Goal: Transaction & Acquisition: Purchase product/service

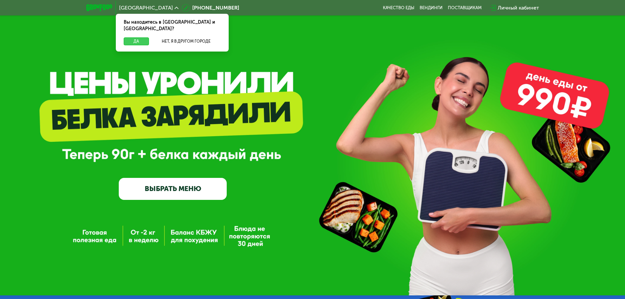
click at [137, 37] on button "Да" at bounding box center [136, 41] width 25 height 8
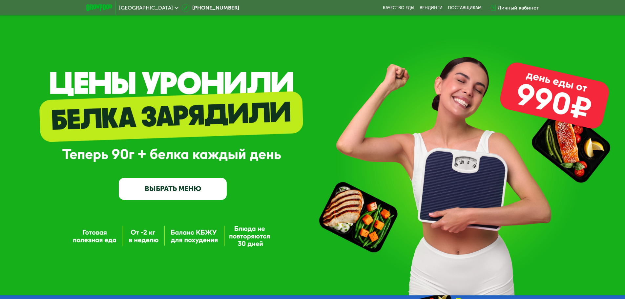
click at [178, 194] on link "ВЫБРАТЬ МЕНЮ" at bounding box center [173, 189] width 108 height 22
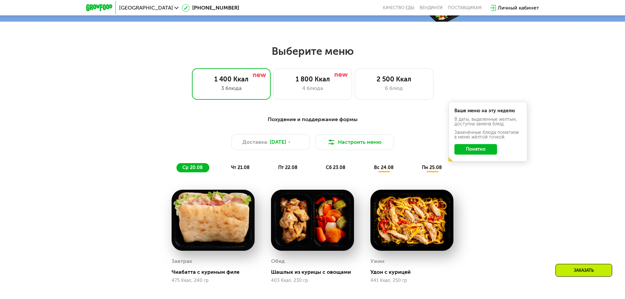
scroll to position [354, 0]
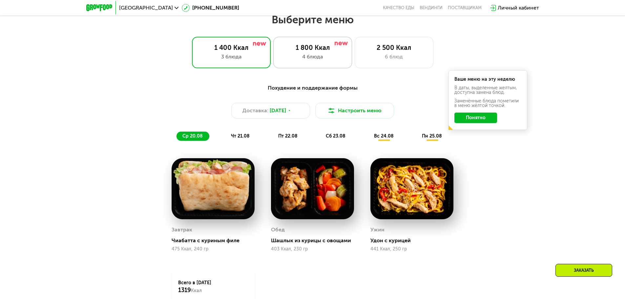
click at [318, 61] on div "4 блюда" at bounding box center [312, 57] width 65 height 8
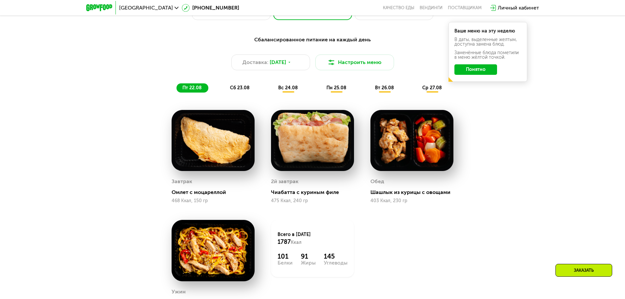
scroll to position [420, 0]
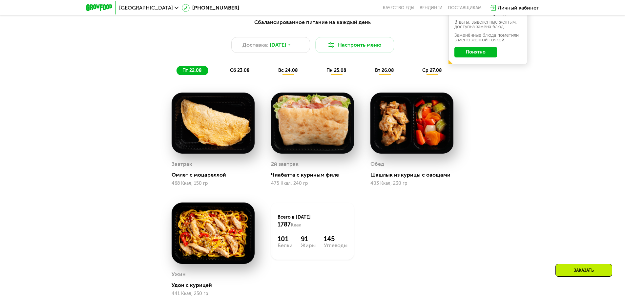
click at [272, 69] on div "сб 23.08" at bounding box center [288, 70] width 32 height 9
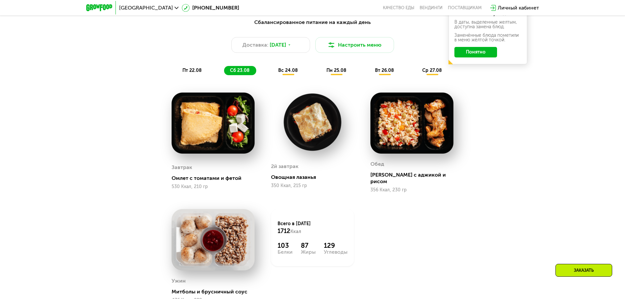
click at [288, 78] on div "Сбалансированное питание на каждый день Доставка: [DATE] Настроить меню пт 22.0…" at bounding box center [313, 46] width 396 height 65
click at [321, 75] on div "вс 24.08" at bounding box center [337, 70] width 32 height 9
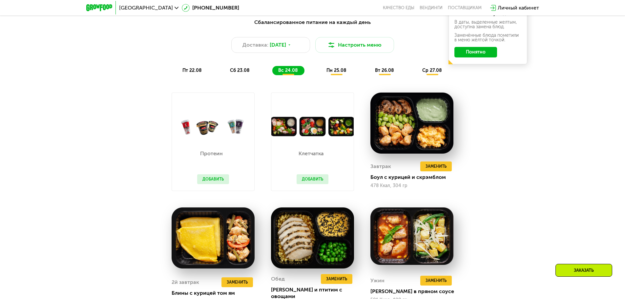
click at [342, 73] on span "пн 25.08" at bounding box center [336, 71] width 20 height 6
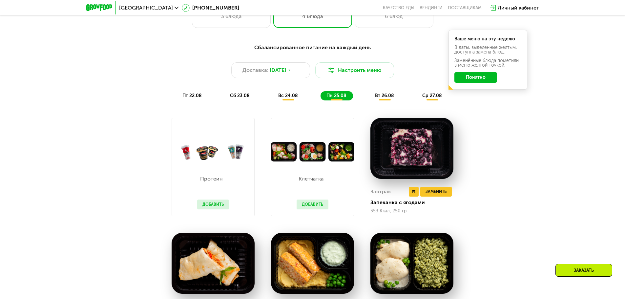
scroll to position [387, 0]
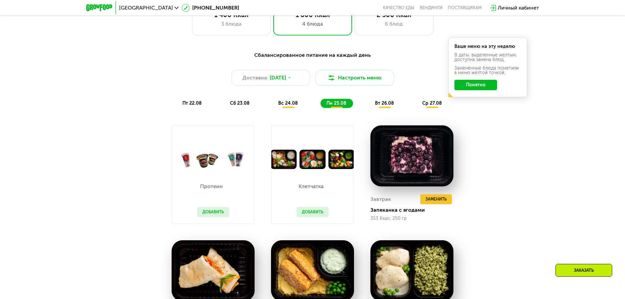
click at [380, 106] on span "вт 26.08" at bounding box center [384, 103] width 19 height 6
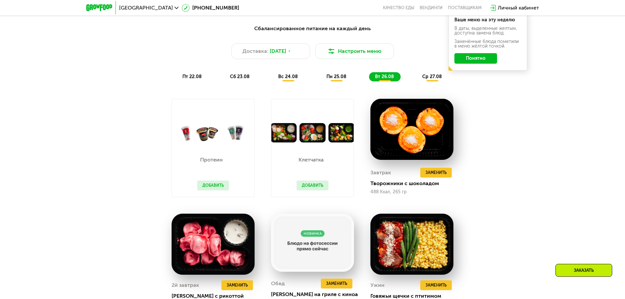
scroll to position [354, 0]
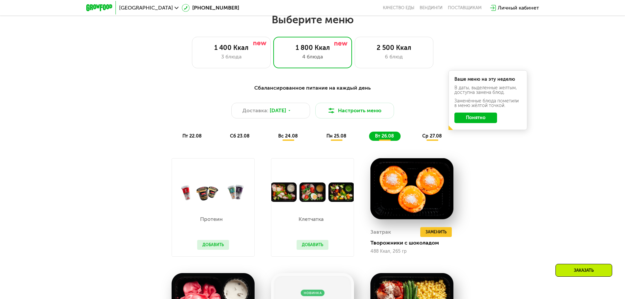
click at [415, 140] on div "пт 22.08 сб 23.08 вс 24.08 пн 25.08 вт 26.08 ср 27.08" at bounding box center [313, 136] width 272 height 9
click at [432, 139] on span "ср 27.08" at bounding box center [432, 136] width 20 height 6
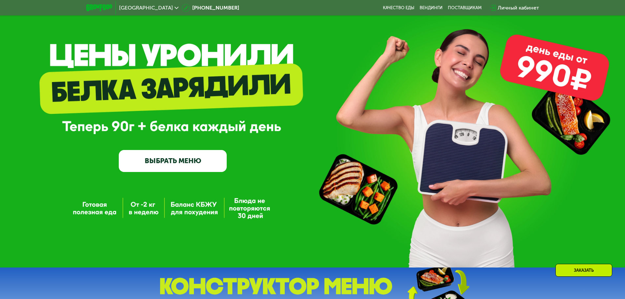
scroll to position [0, 0]
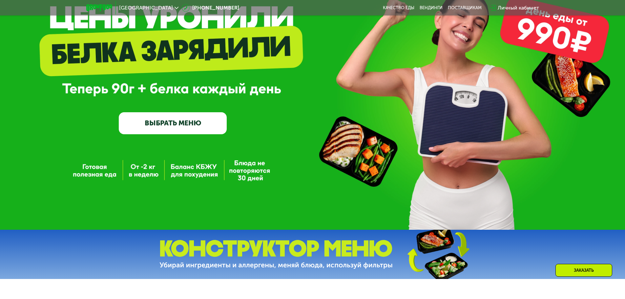
click at [206, 133] on link "ВЫБРАТЬ МЕНЮ" at bounding box center [173, 123] width 108 height 22
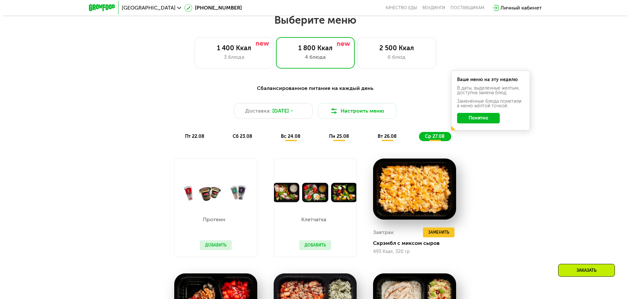
scroll to position [354, 0]
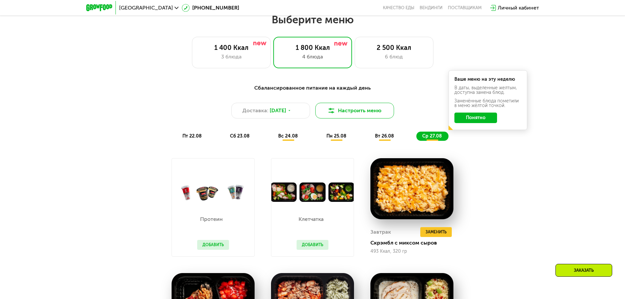
click at [363, 118] on button "Настроить меню" at bounding box center [354, 111] width 79 height 16
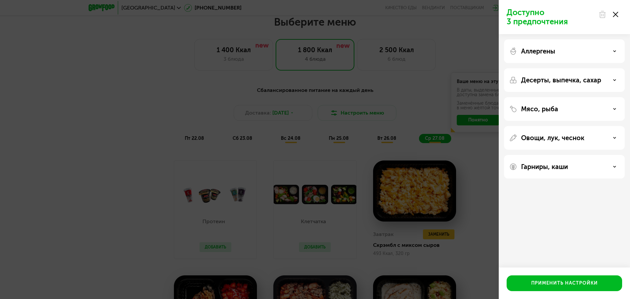
click at [559, 52] on div "Аллергены" at bounding box center [564, 51] width 110 height 8
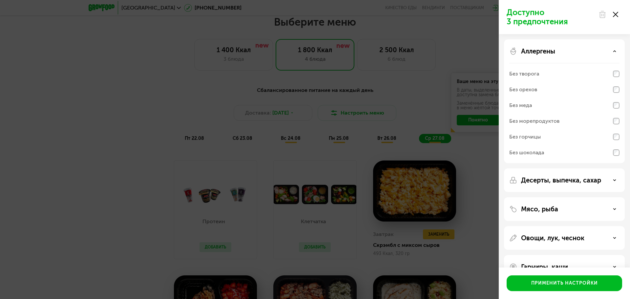
click at [540, 176] on p "Десерты, выпечка, сахар" at bounding box center [561, 180] width 80 height 8
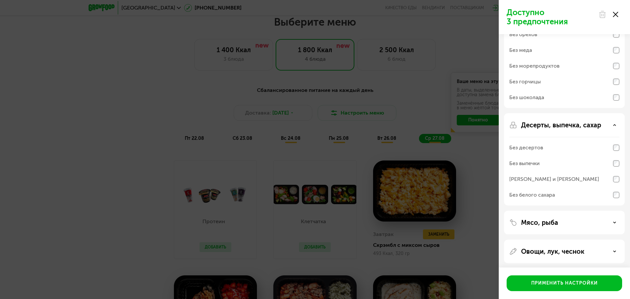
scroll to position [66, 0]
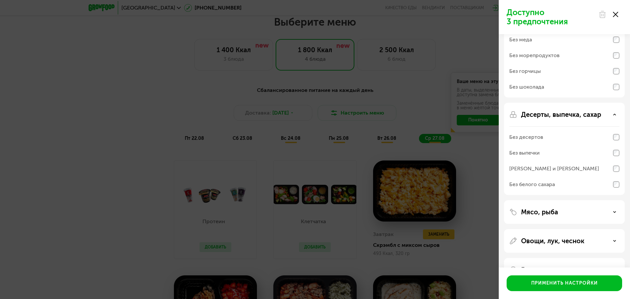
click at [539, 229] on div "Мясо, рыба" at bounding box center [564, 241] width 121 height 24
click at [542, 211] on p "Мясо, рыба" at bounding box center [539, 212] width 37 height 8
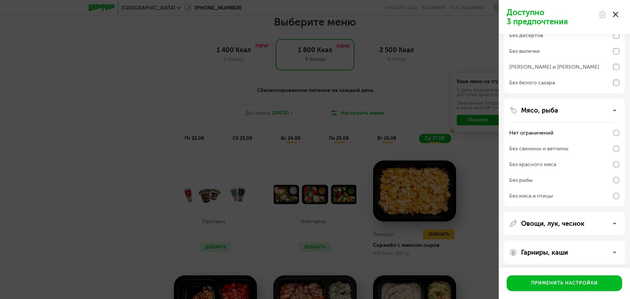
scroll to position [171, 0]
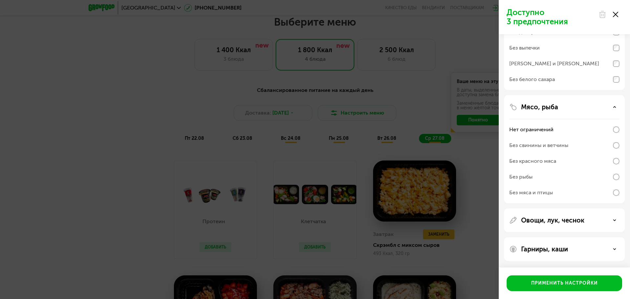
click at [542, 237] on div "Овощи, лук, чеснок" at bounding box center [564, 249] width 121 height 24
click at [552, 221] on p "Овощи, лук, чеснок" at bounding box center [552, 220] width 63 height 8
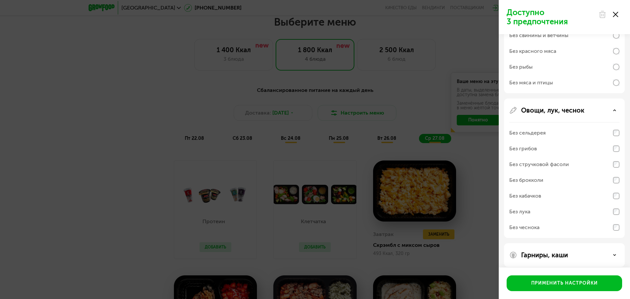
scroll to position [286, 0]
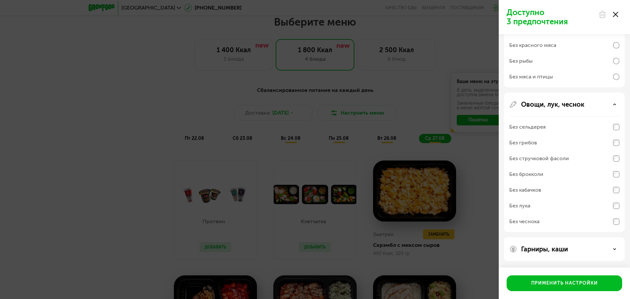
click at [540, 244] on div "Гарниры, каши" at bounding box center [564, 249] width 121 height 24
click at [539, 250] on p "Гарниры, каши" at bounding box center [544, 249] width 47 height 8
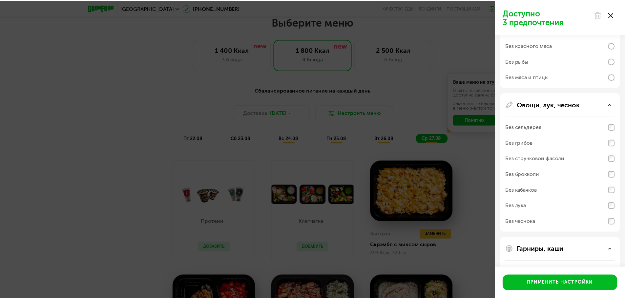
scroll to position [371, 0]
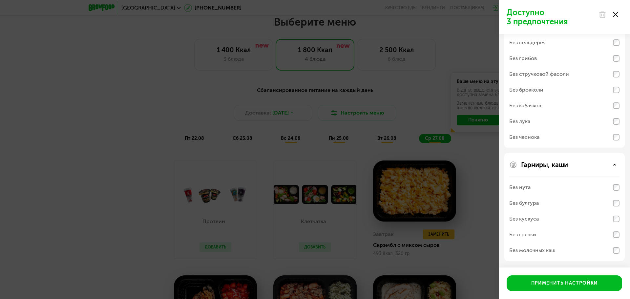
click at [488, 178] on div "Доступно 3 предпочтения Аллергены Без творога Без орехов Без меда Без морепроду…" at bounding box center [315, 149] width 630 height 299
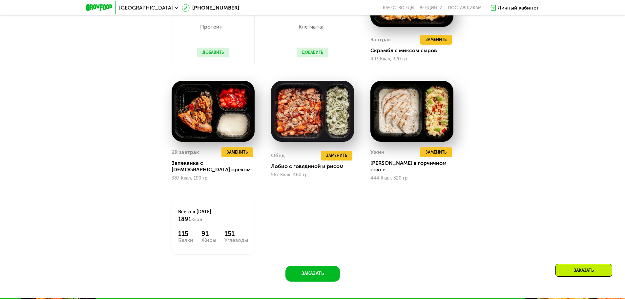
scroll to position [473, 0]
